Goal: Find specific page/section: Find specific page/section

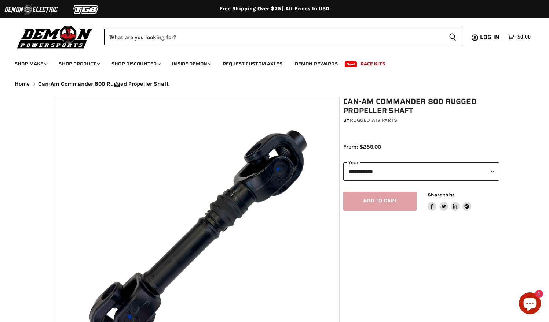
select select "******"
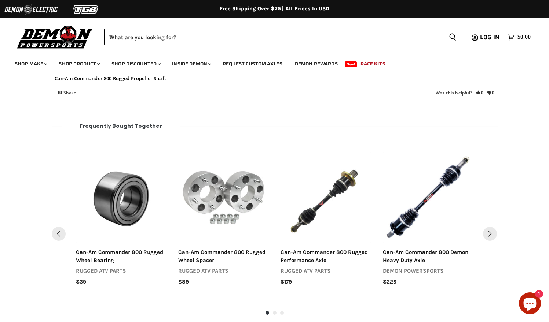
scroll to position [805, 0]
